Goal: Task Accomplishment & Management: Complete application form

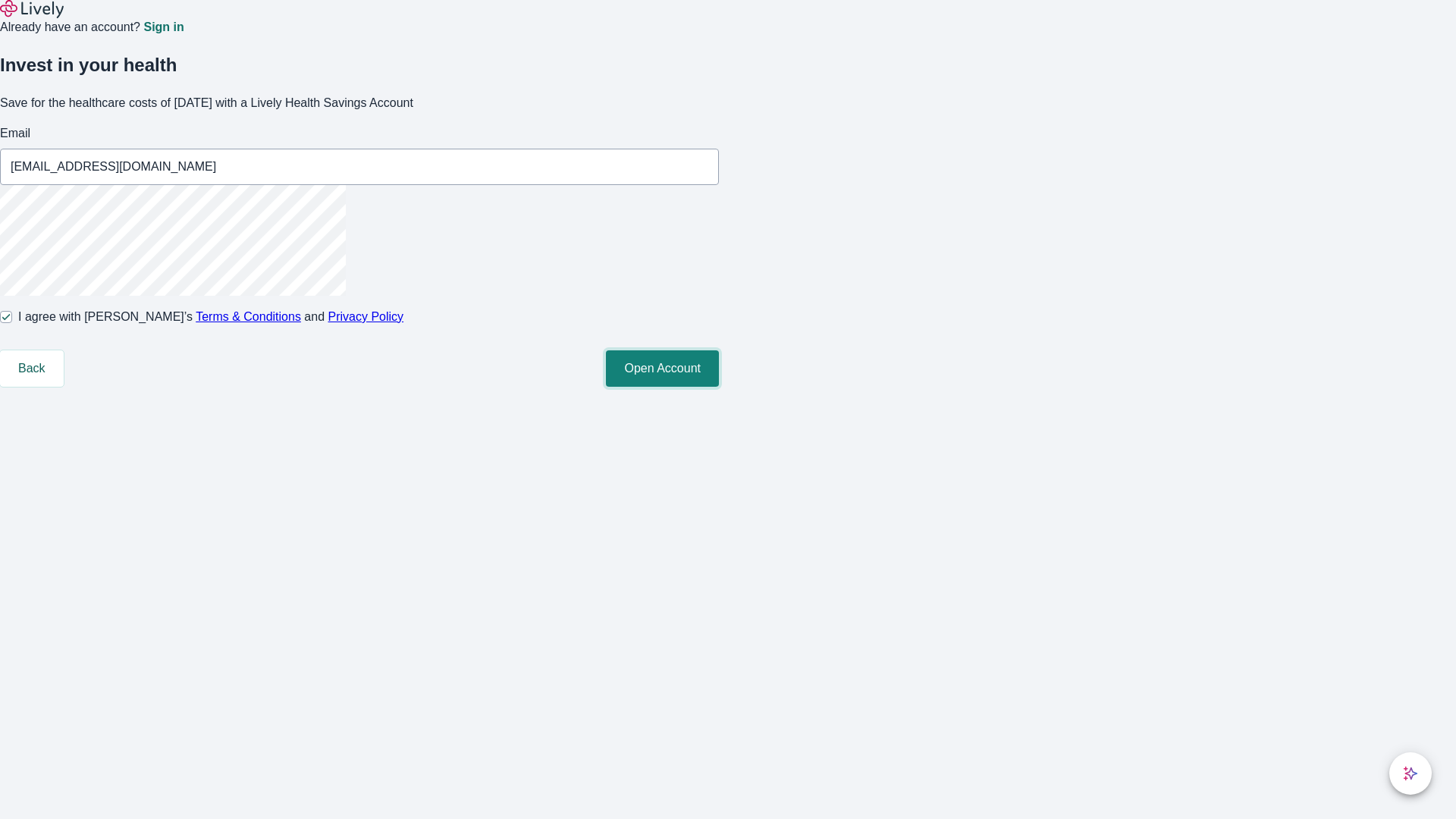
click at [719, 387] on button "Open Account" at bounding box center [662, 369] width 113 height 37
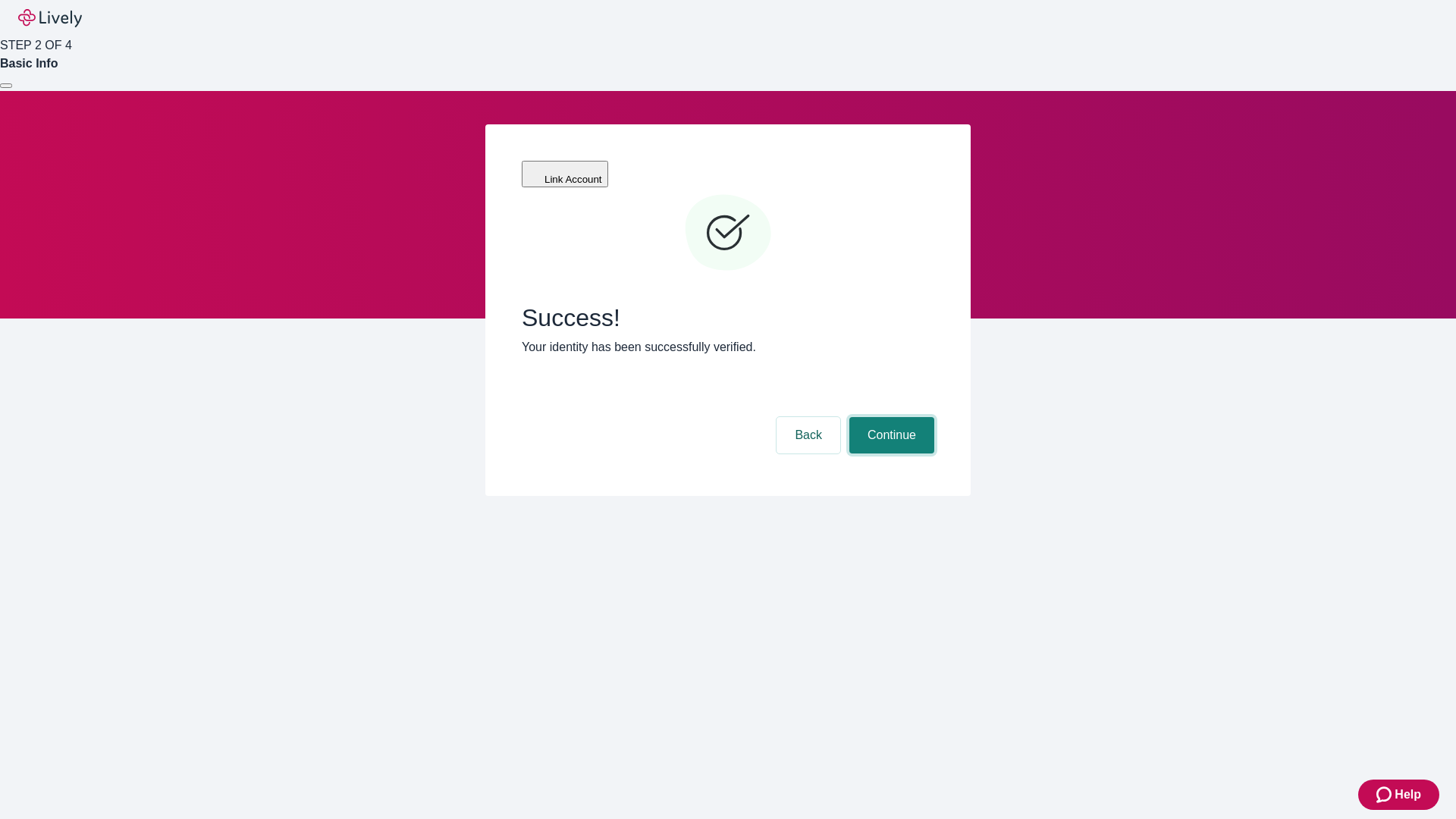
click at [890, 417] on button "Continue" at bounding box center [891, 436] width 85 height 37
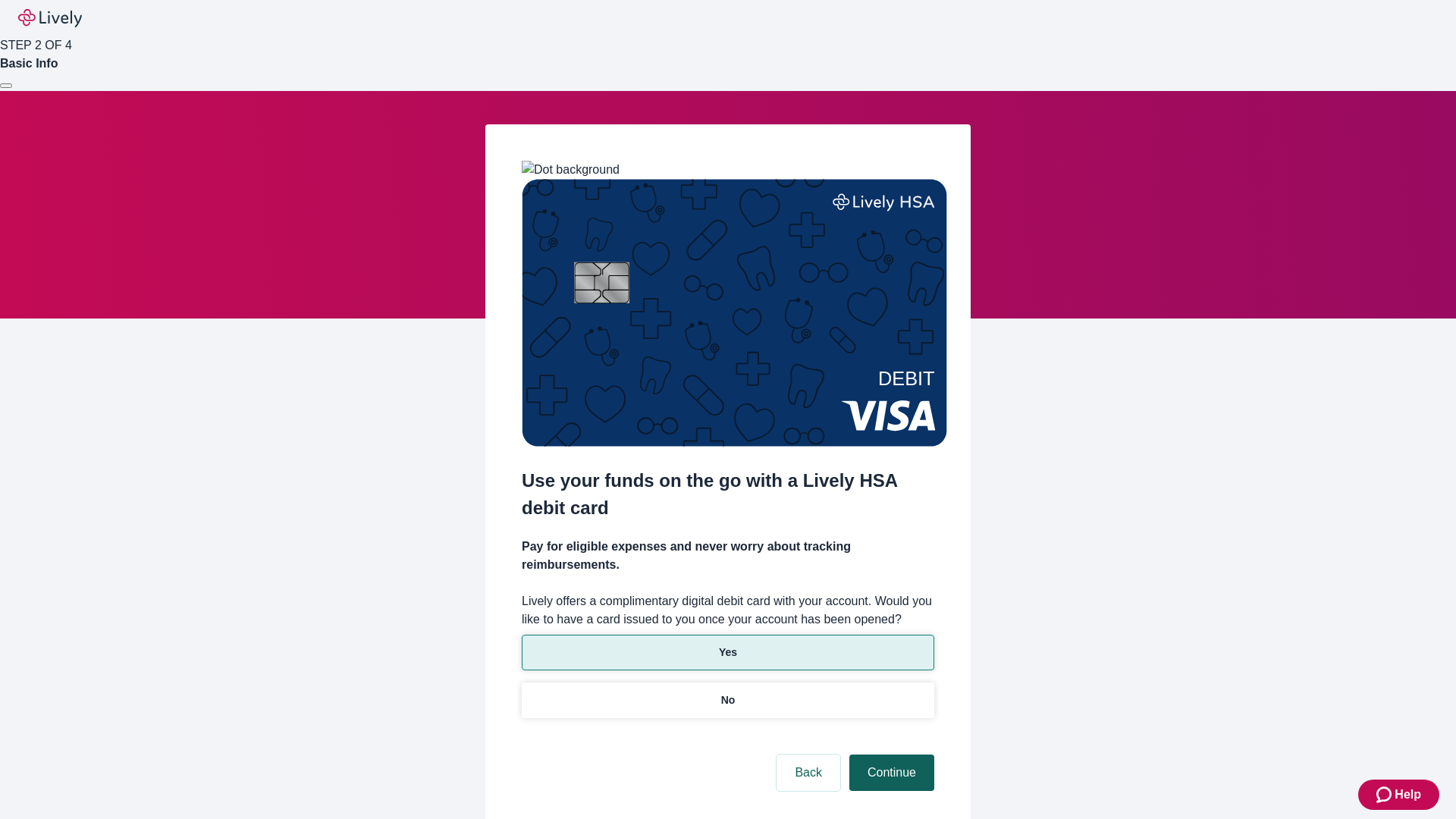
click at [728, 644] on p "Yes" at bounding box center [728, 652] width 18 height 16
click at [890, 755] on button "Continue" at bounding box center [891, 773] width 85 height 37
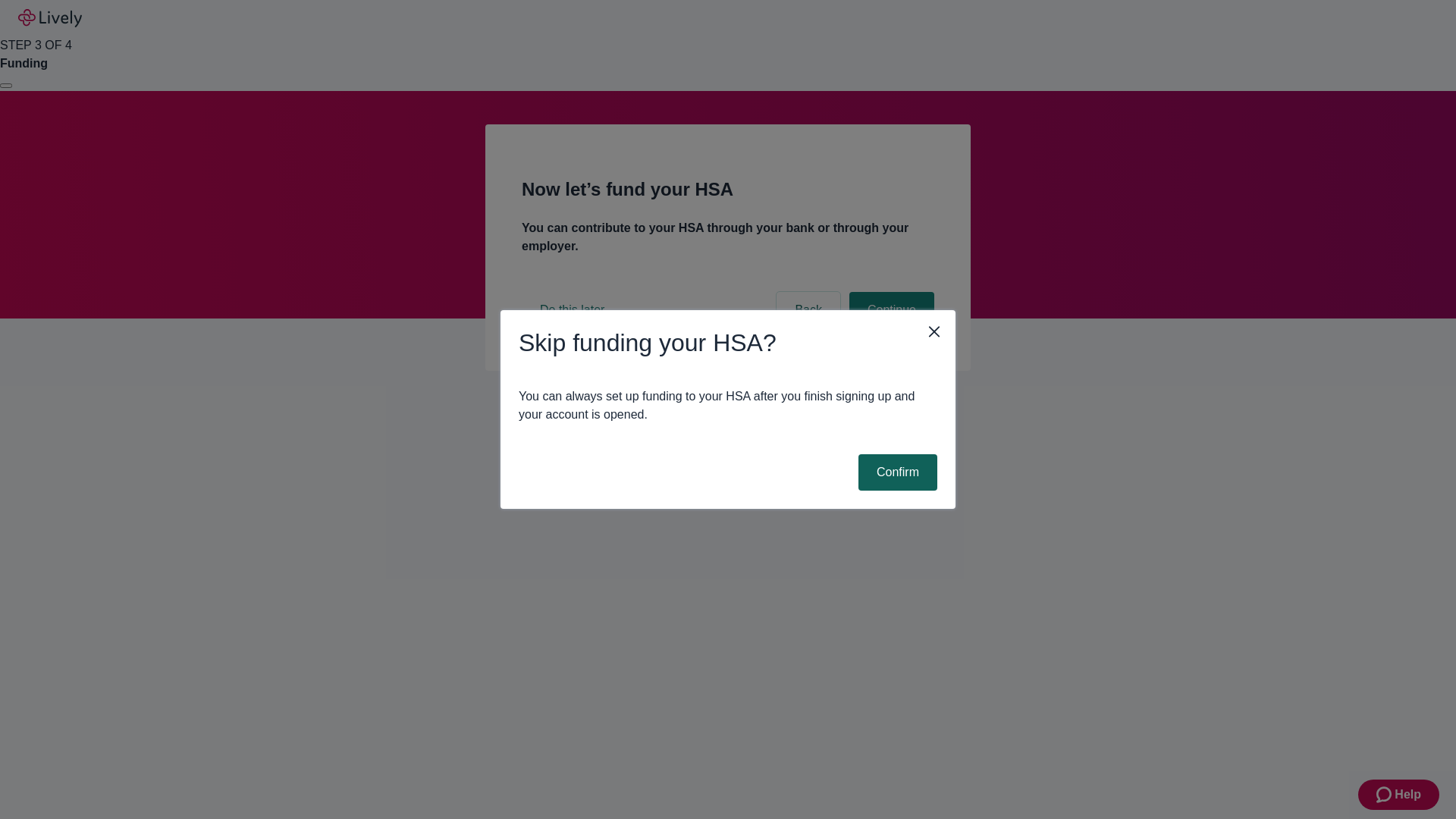
click at [896, 472] on button "Confirm" at bounding box center [898, 472] width 79 height 37
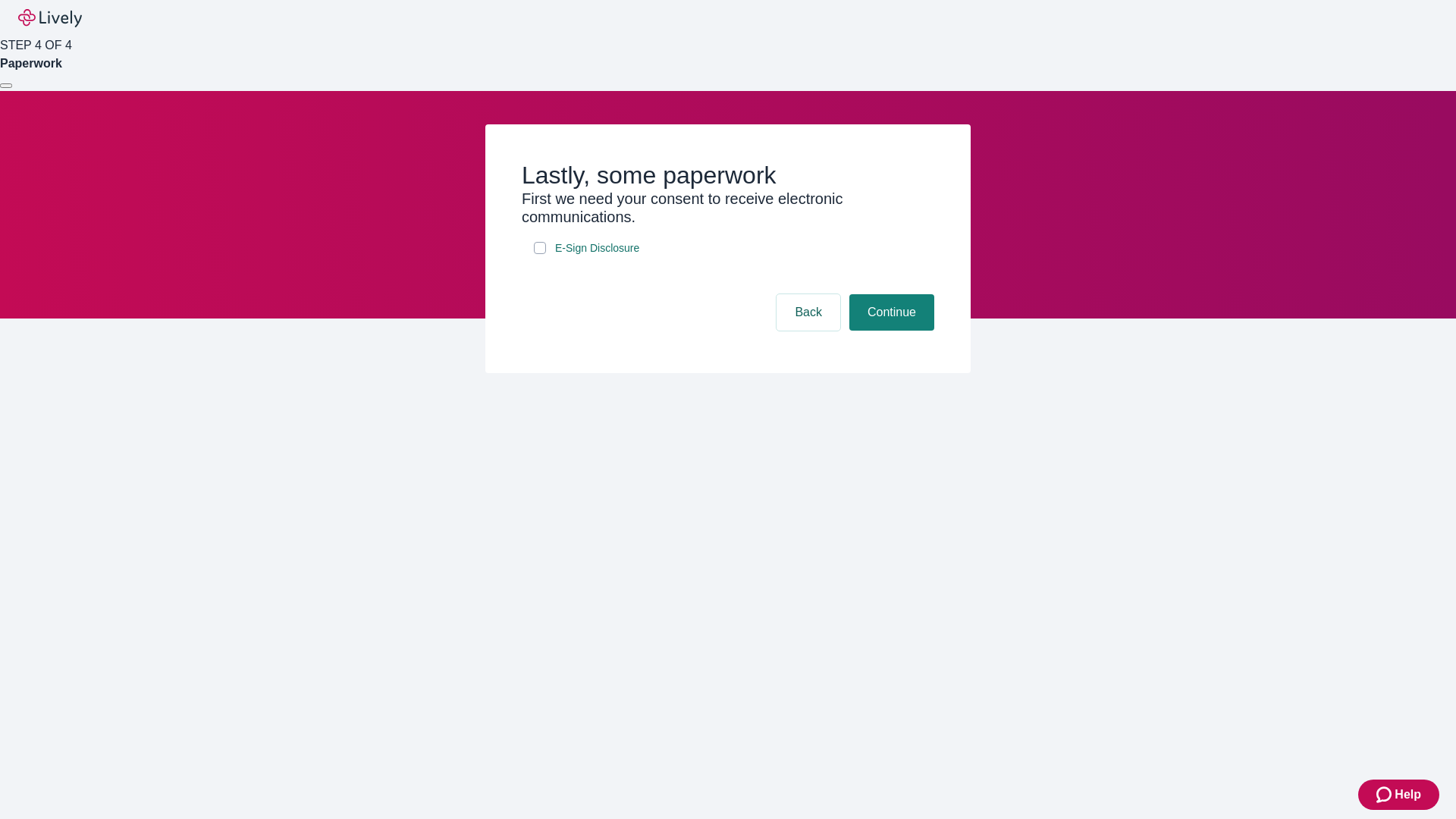
click at [540, 254] on input "E-Sign Disclosure" at bounding box center [539, 247] width 12 height 12
checkbox input "true"
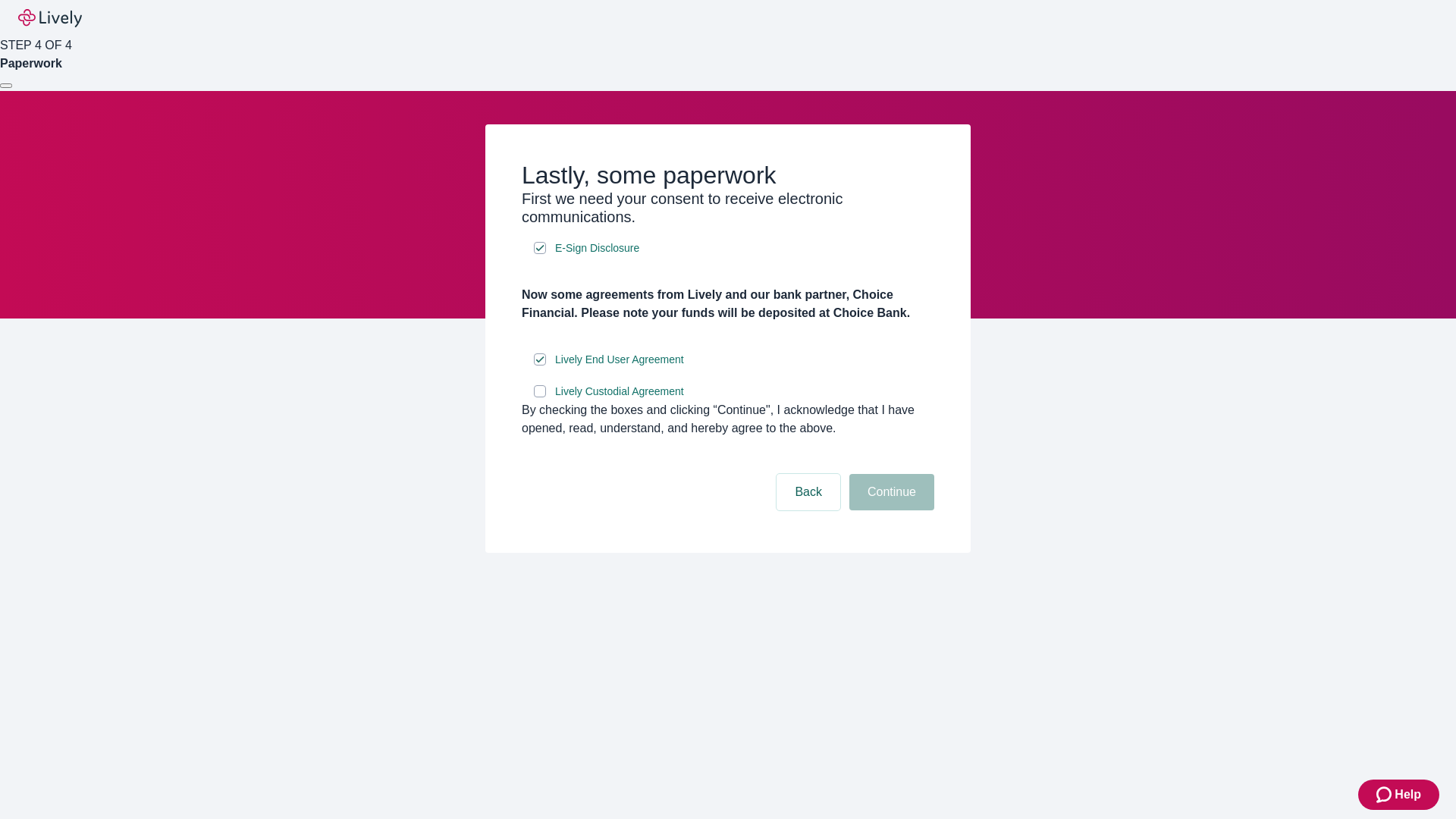
click at [540, 397] on input "Lively Custodial Agreement" at bounding box center [539, 391] width 12 height 12
checkbox input "true"
click at [890, 511] on button "Continue" at bounding box center [891, 492] width 85 height 37
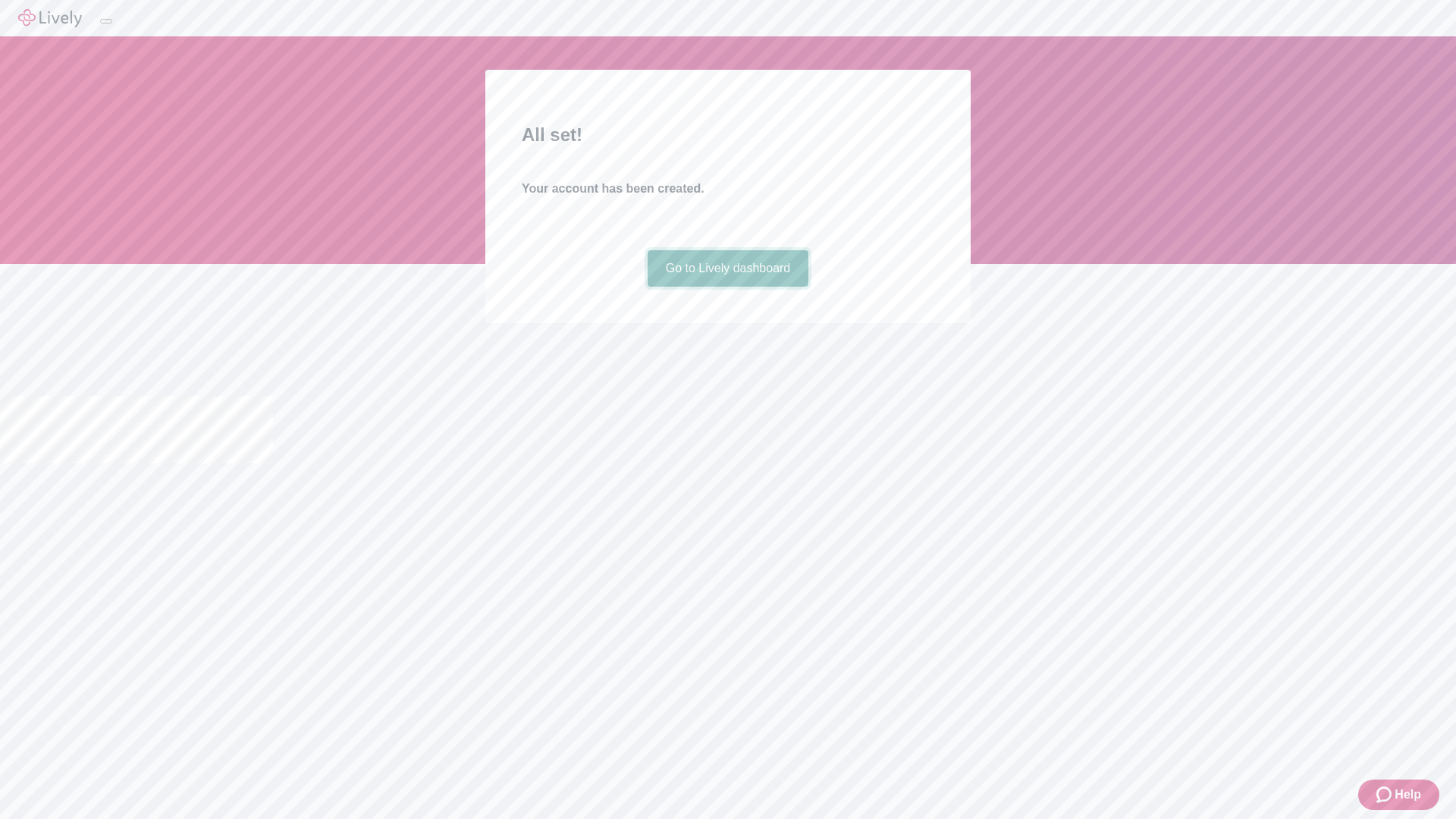
click at [728, 286] on link "Go to Lively dashboard" at bounding box center [728, 268] width 162 height 37
